Goal: Transaction & Acquisition: Book appointment/travel/reservation

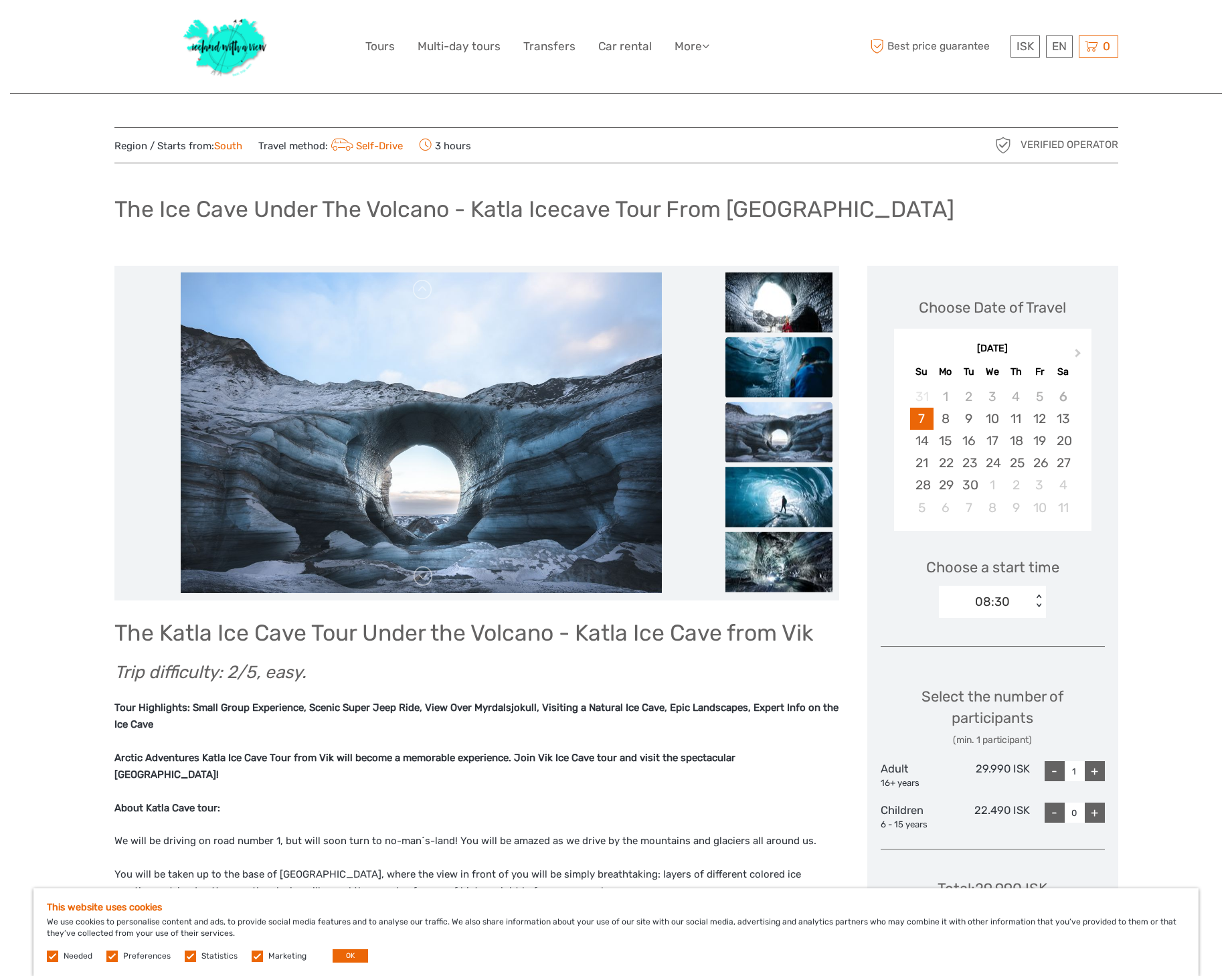
click at [782, 388] on img at bounding box center [779, 367] width 107 height 60
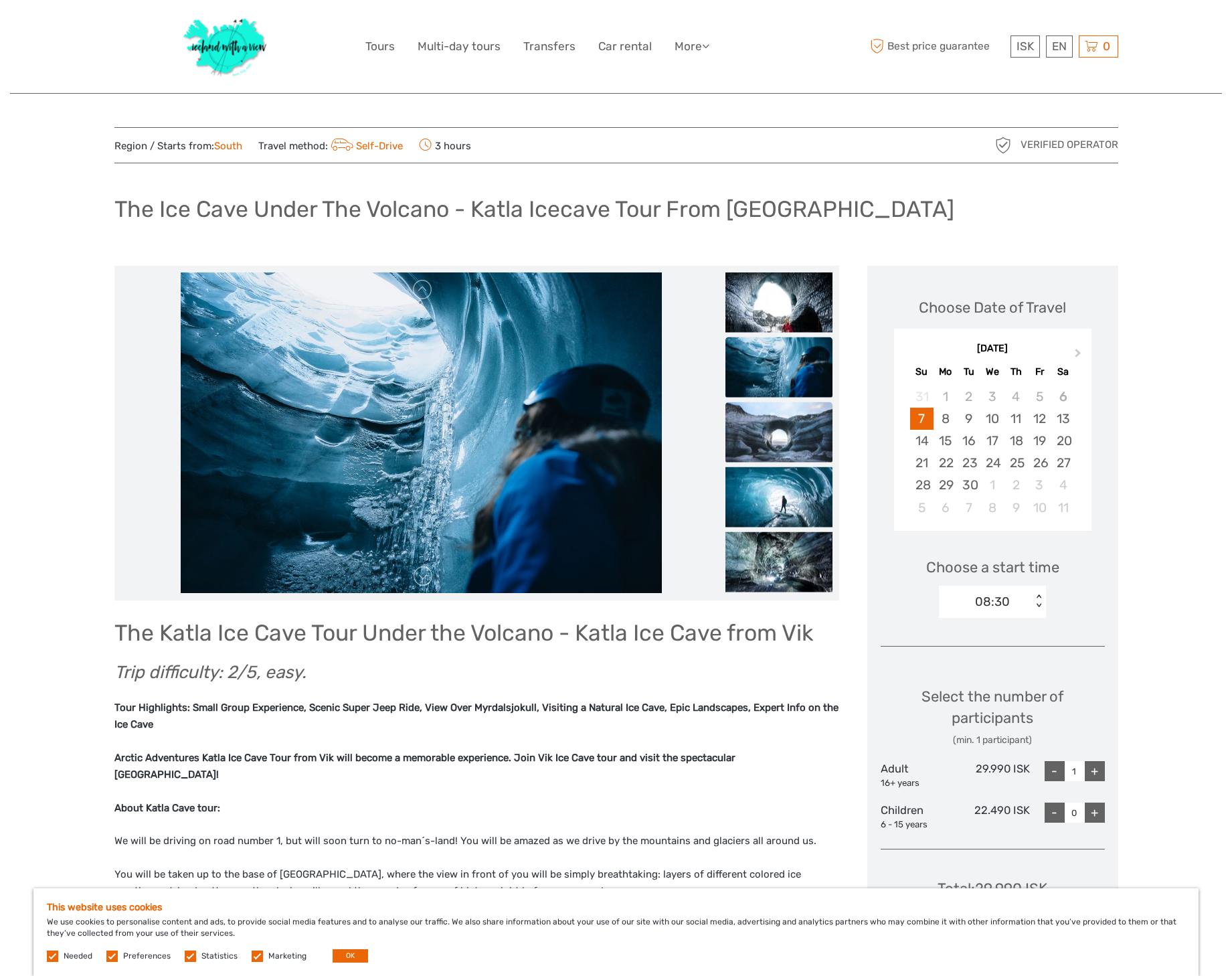
click at [787, 434] on img at bounding box center [779, 432] width 107 height 60
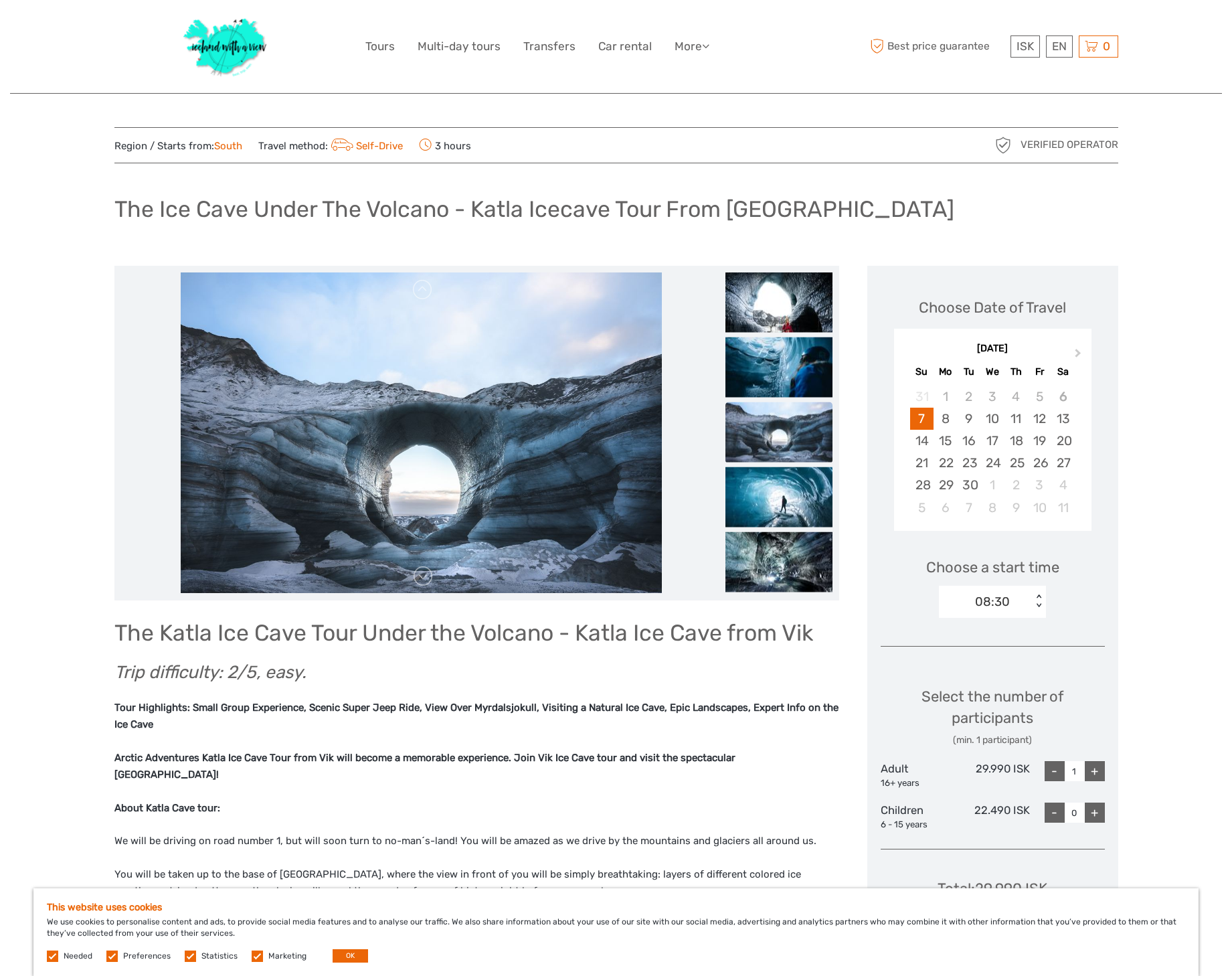
click at [786, 463] on li at bounding box center [779, 432] width 107 height 62
click at [780, 504] on img at bounding box center [779, 497] width 107 height 60
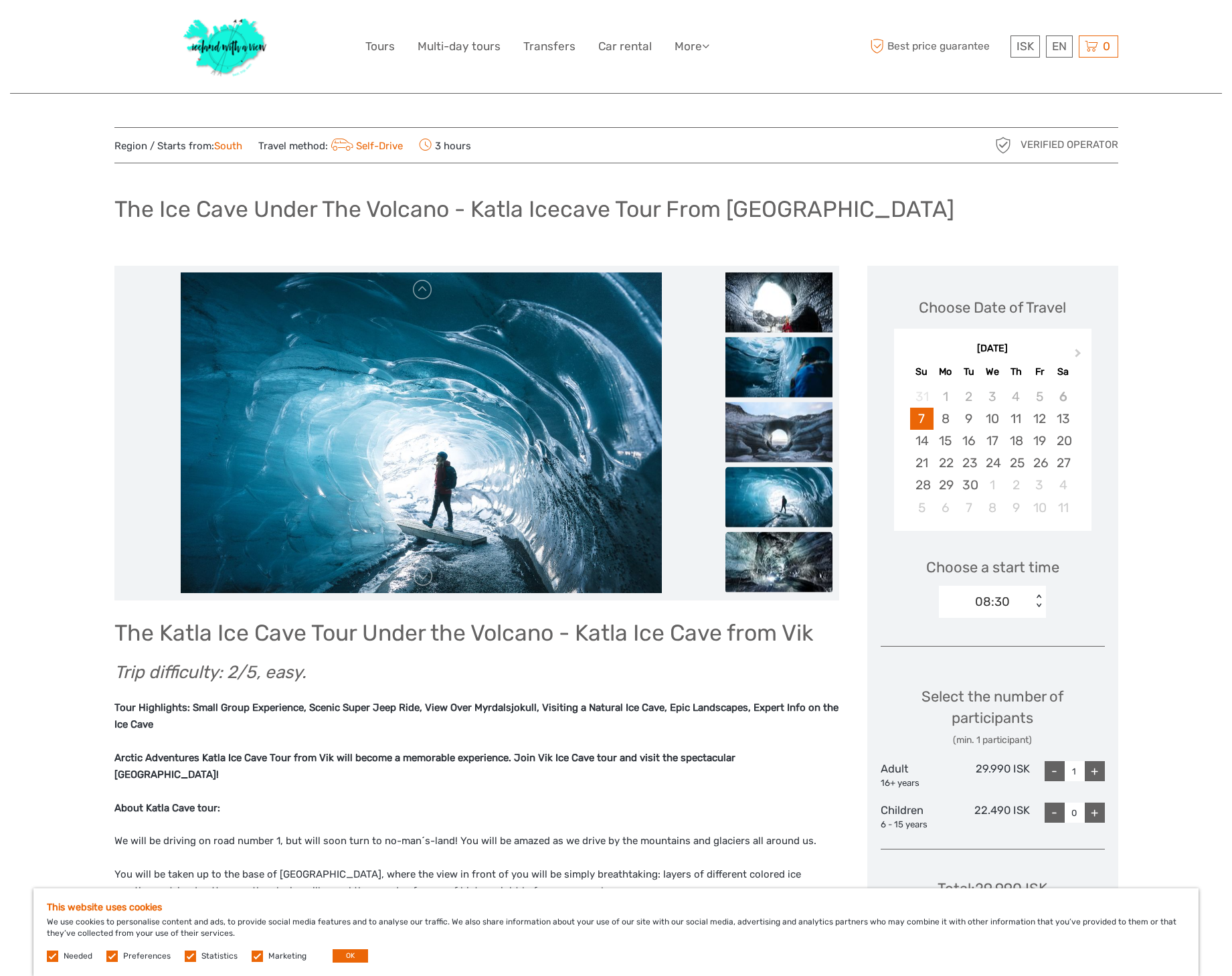
click at [784, 546] on img at bounding box center [779, 561] width 107 height 60
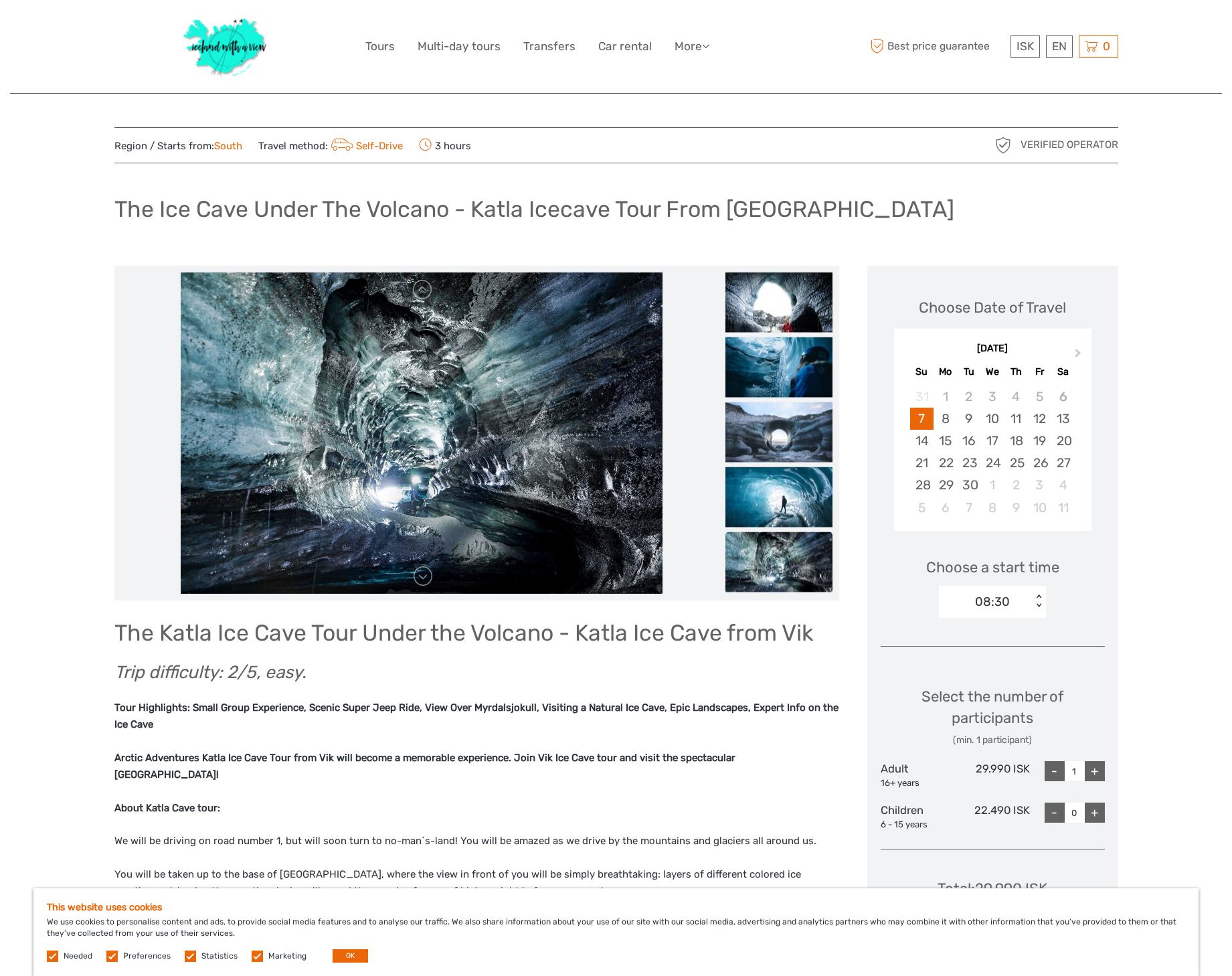
scroll to position [77, 0]
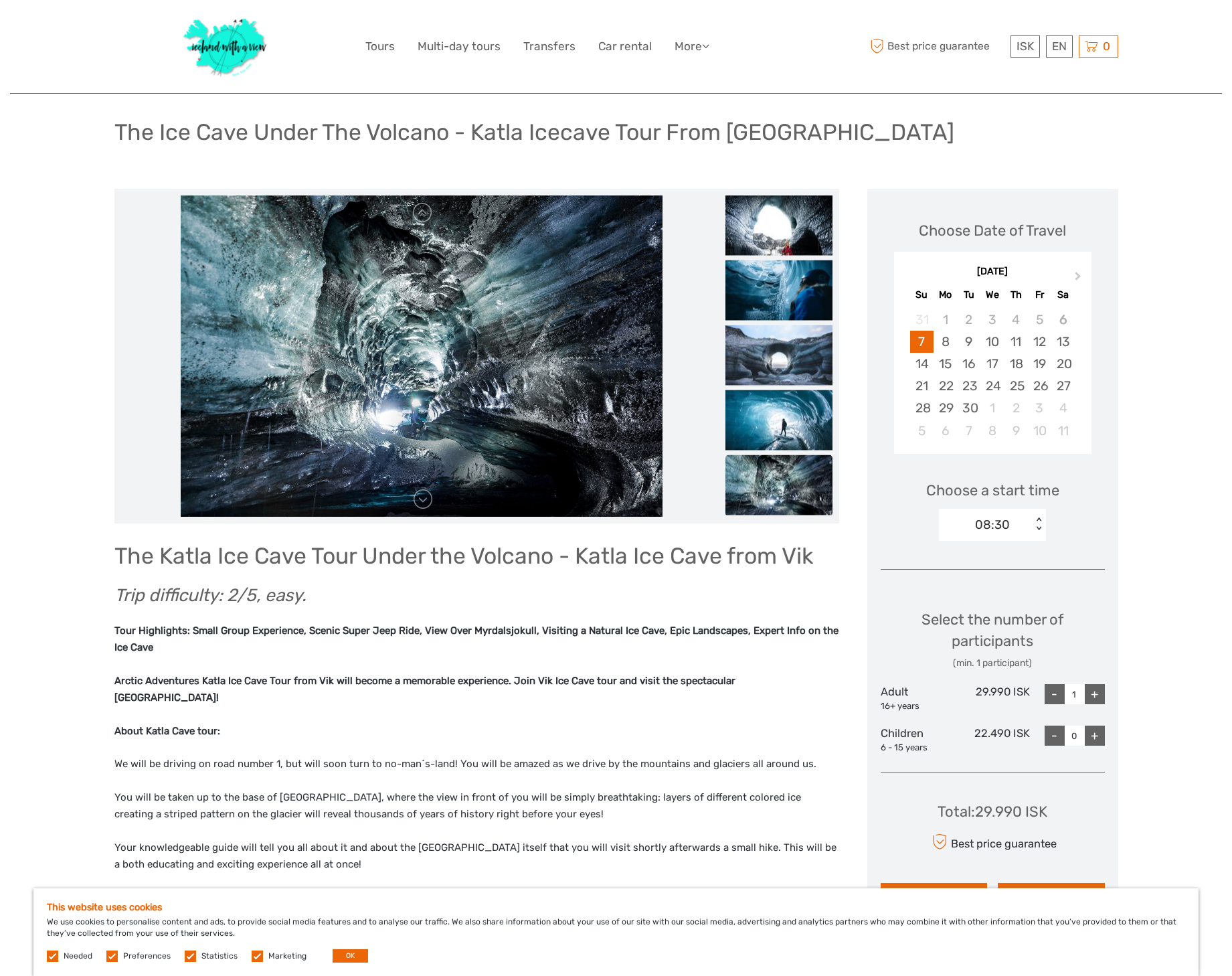
click at [778, 493] on img at bounding box center [779, 485] width 107 height 60
click at [1066, 386] on div "27" at bounding box center [1063, 386] width 23 height 22
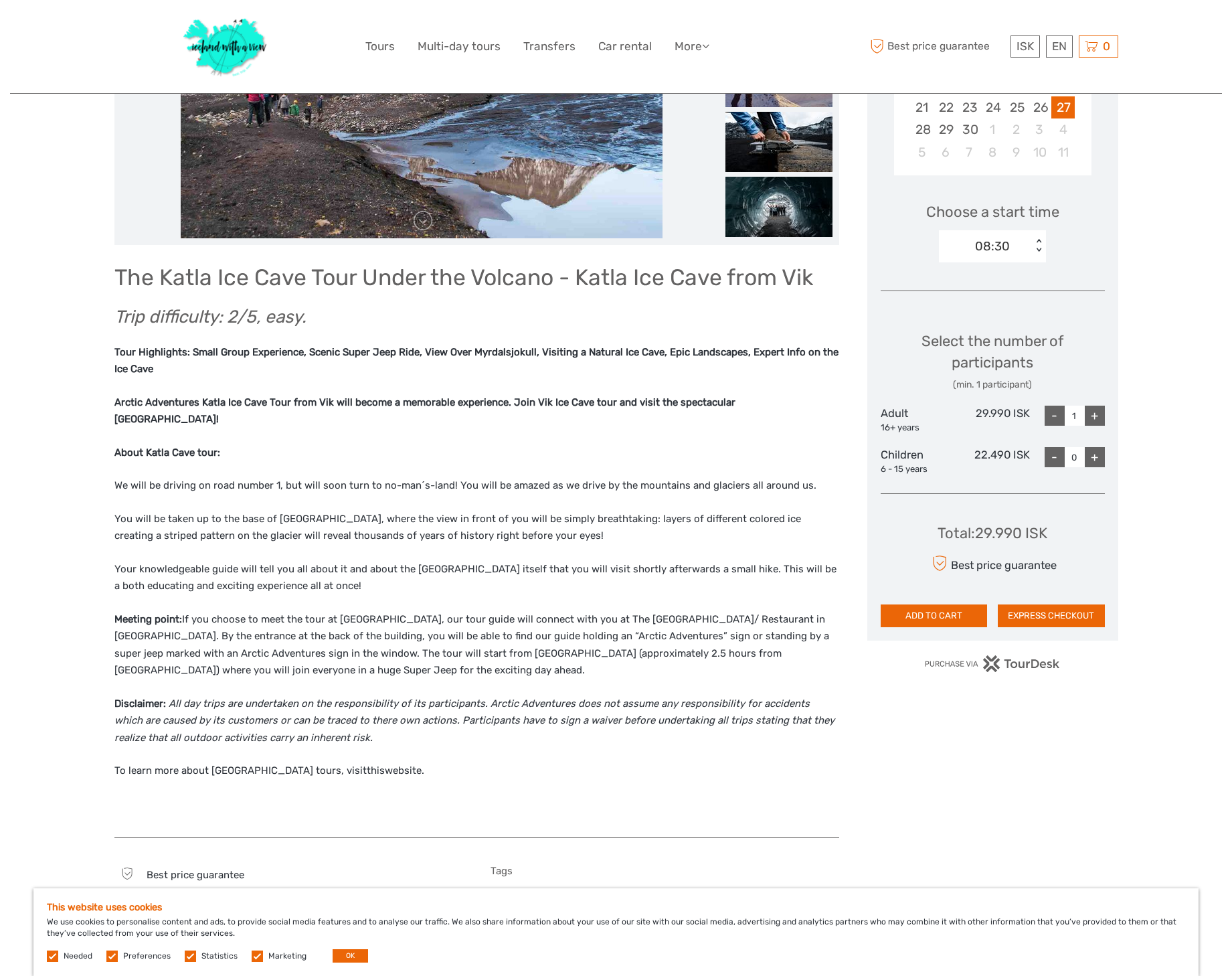
scroll to position [36, 0]
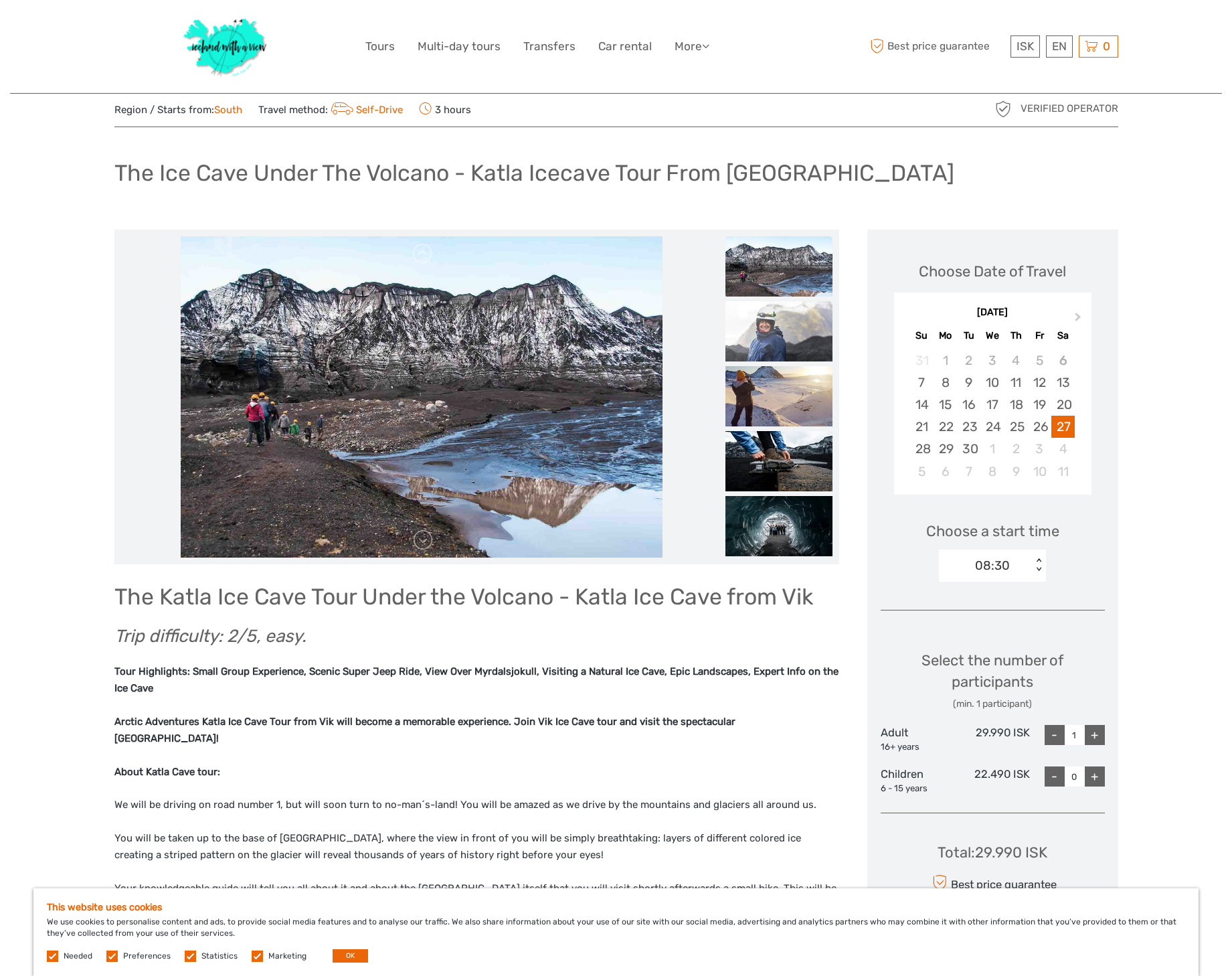
click at [907, 1] on div "ISK ISK € $ £ EN English Español Deutsch Tours Multi-day tours Transfers Car re…" at bounding box center [616, 47] width 1004 height 93
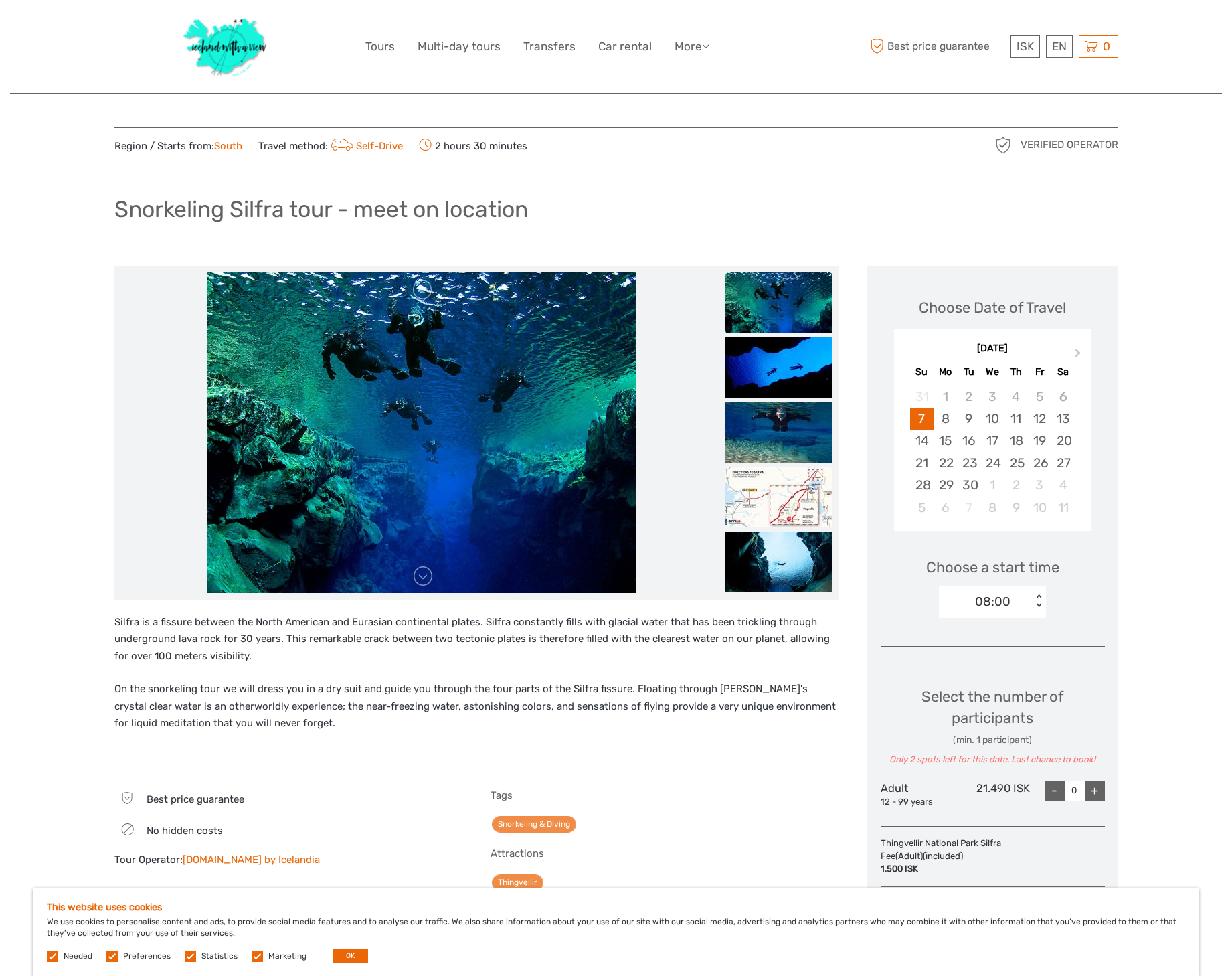
click at [771, 495] on img at bounding box center [779, 498] width 107 height 60
